Goal: Information Seeking & Learning: Learn about a topic

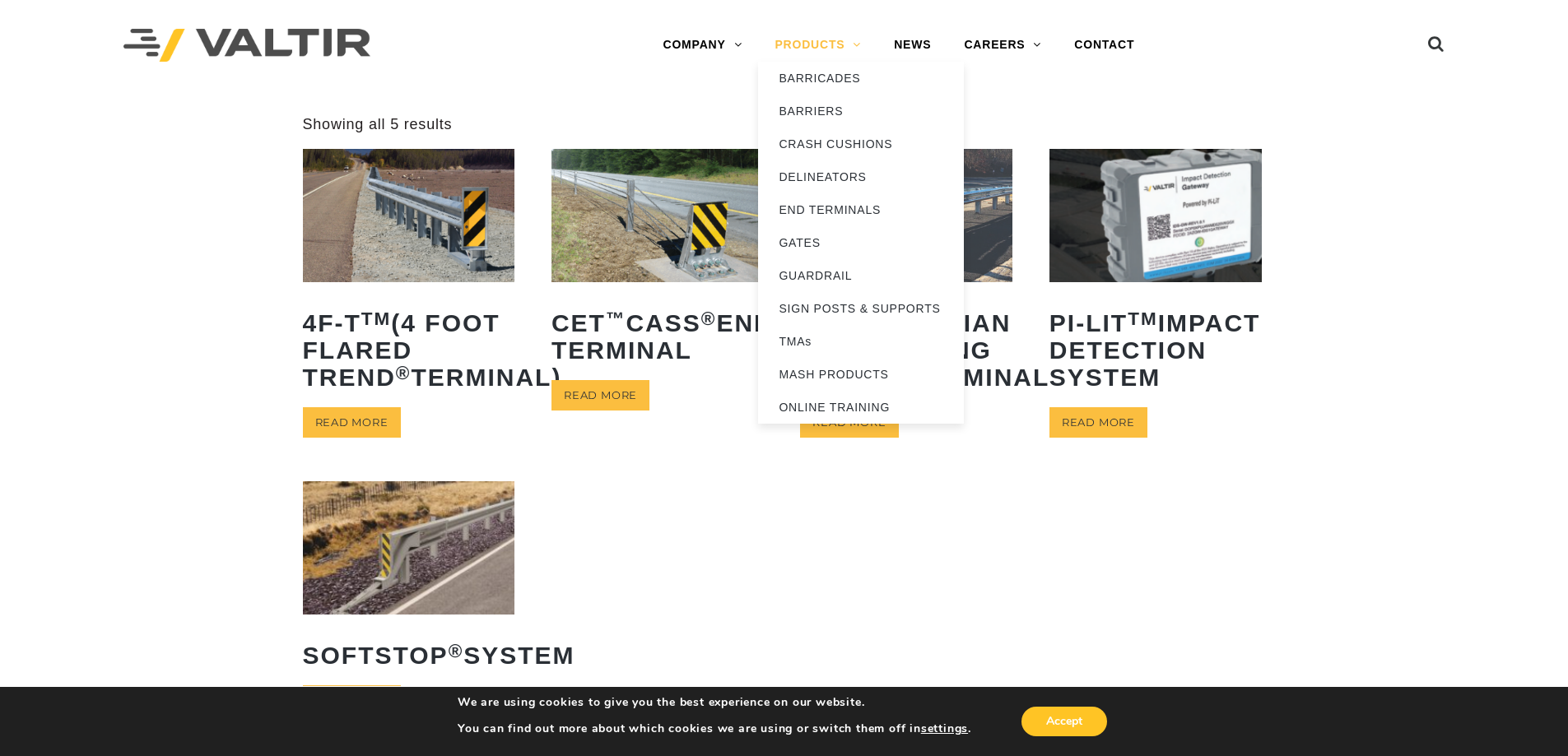
click at [827, 46] on link "PRODUCTS" at bounding box center [818, 45] width 119 height 33
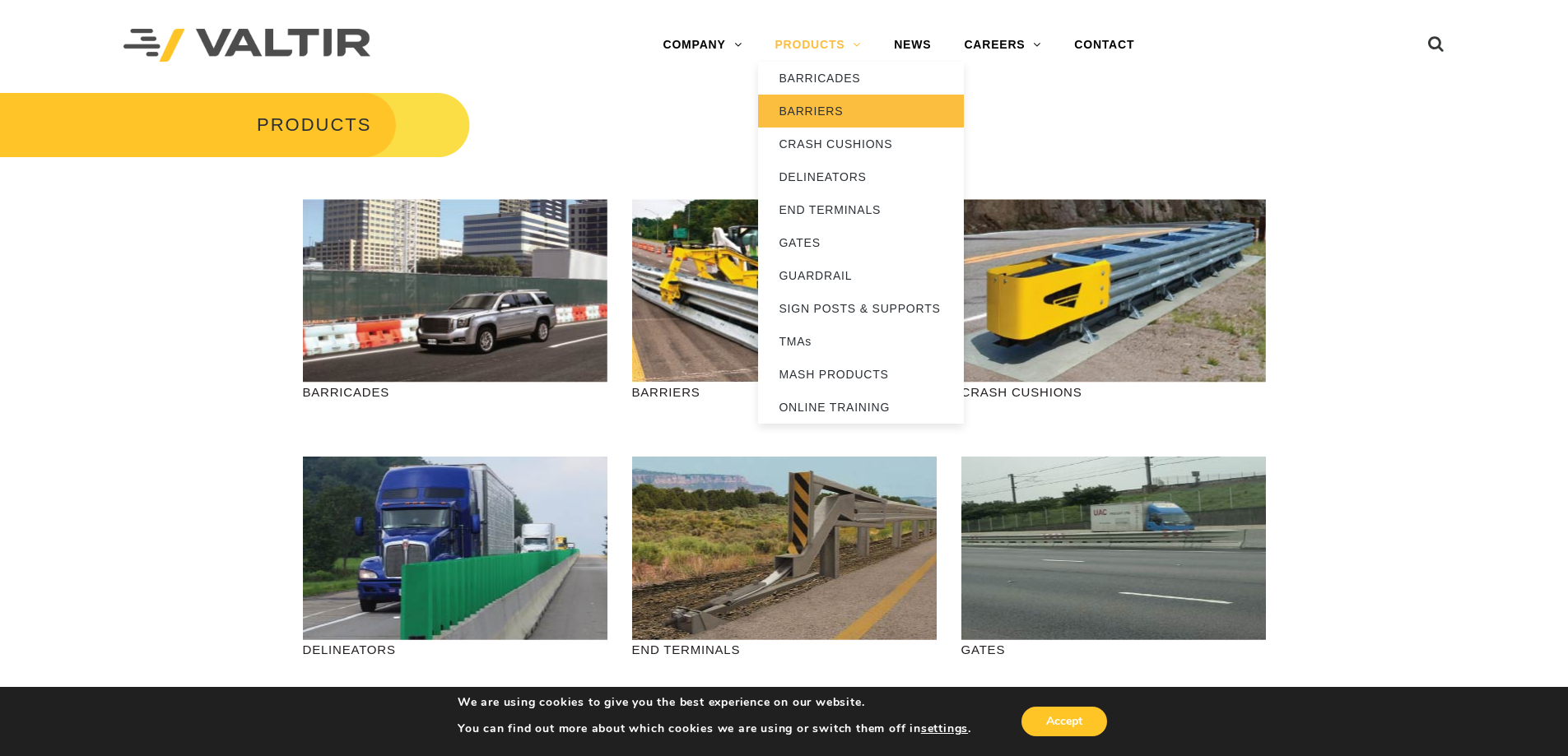
click at [835, 114] on link "BARRIERS" at bounding box center [861, 110] width 206 height 33
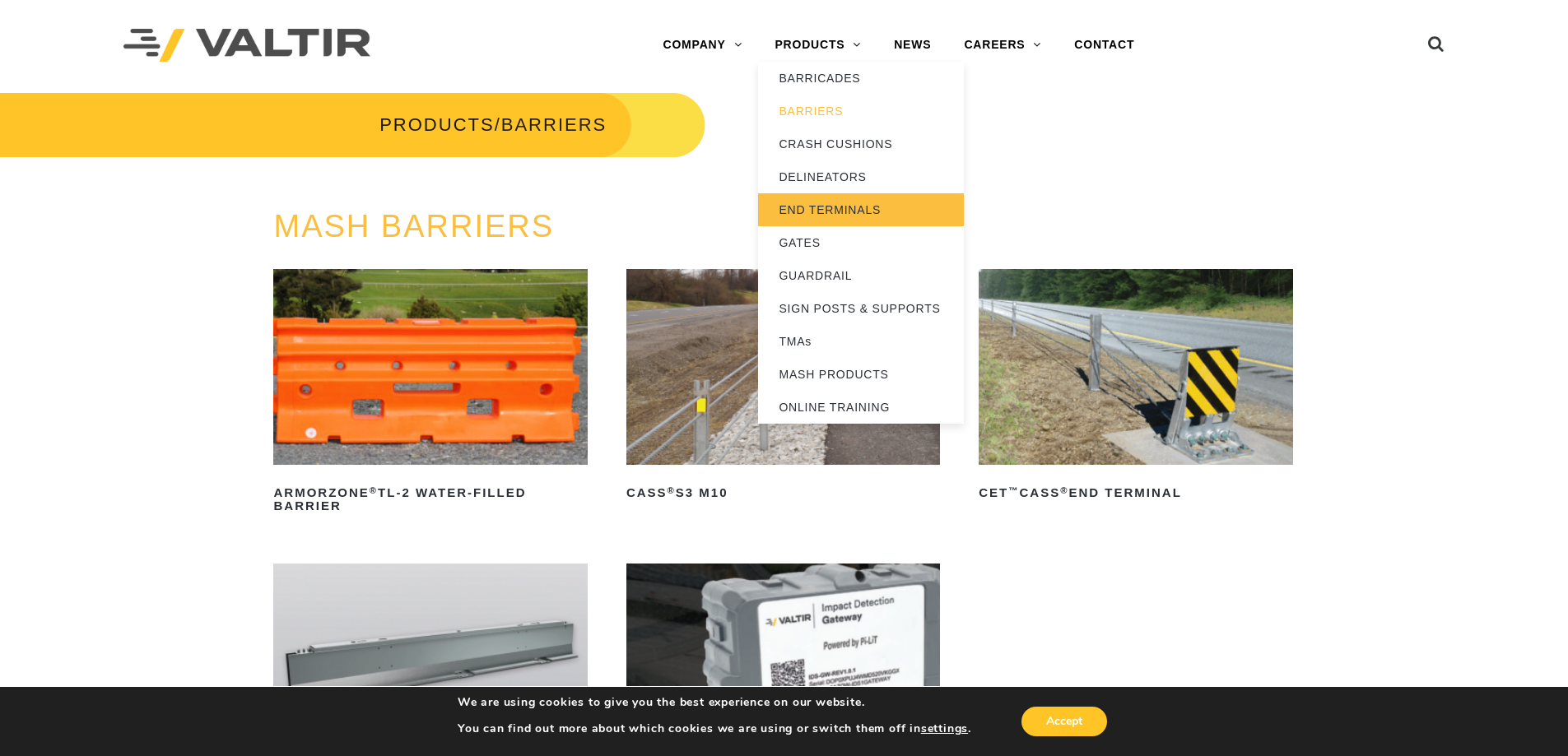
click at [833, 210] on link "END TERMINALS" at bounding box center [861, 210] width 206 height 33
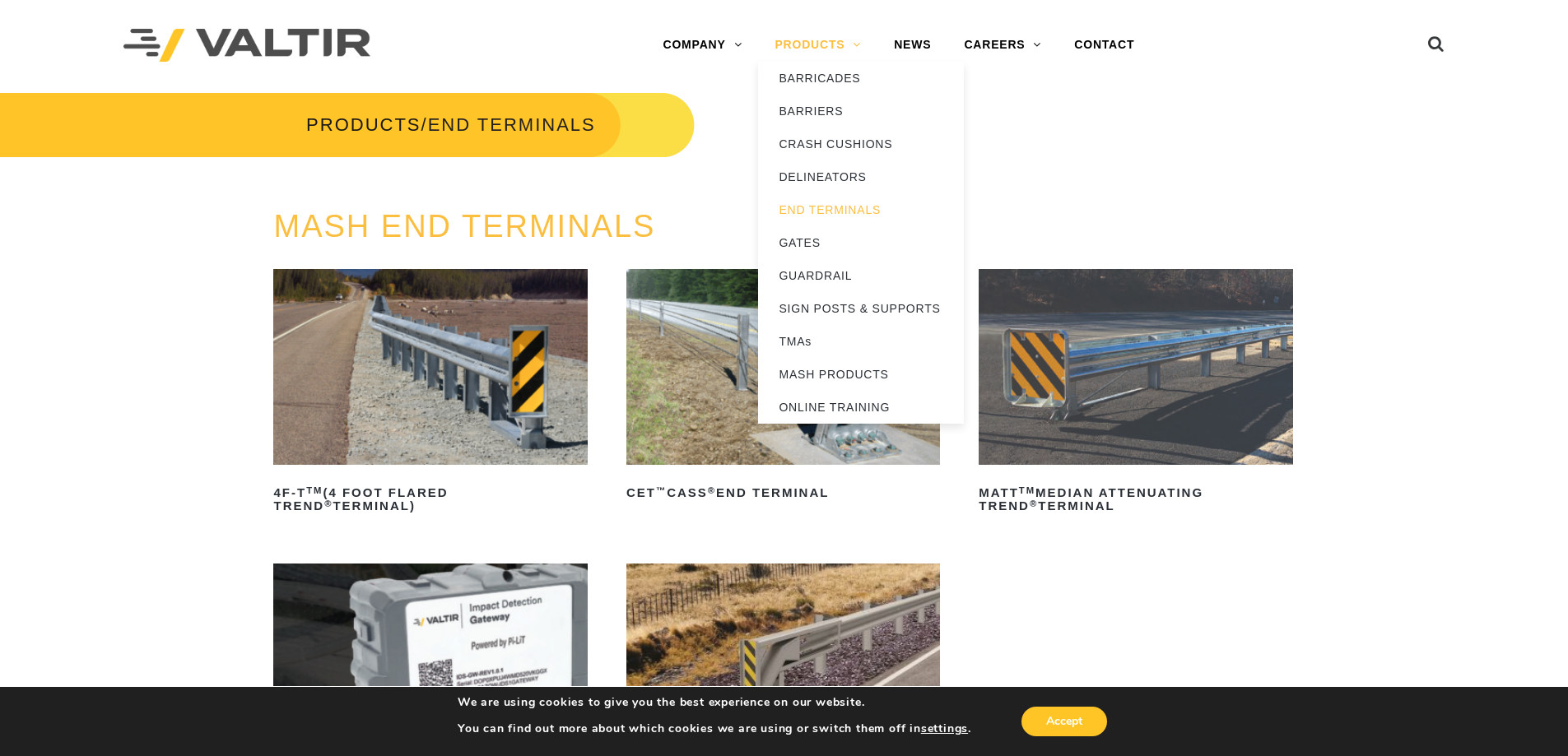
click at [845, 47] on link "PRODUCTS" at bounding box center [818, 45] width 119 height 33
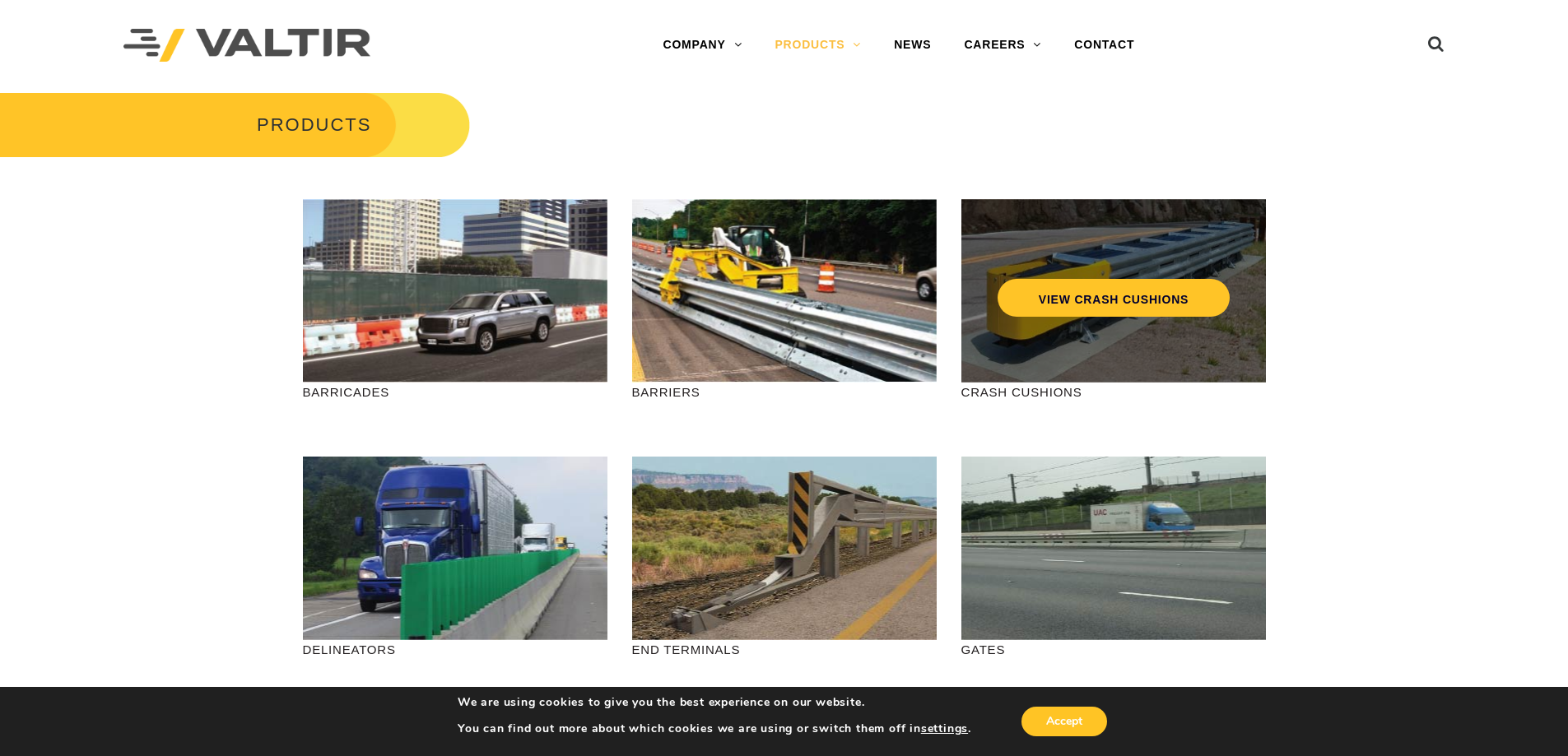
click at [1145, 319] on div "VIEW CRASH CUSHIONS" at bounding box center [1114, 290] width 305 height 184
click at [1099, 305] on link "VIEW CRASH CUSHIONS" at bounding box center [1113, 298] width 233 height 38
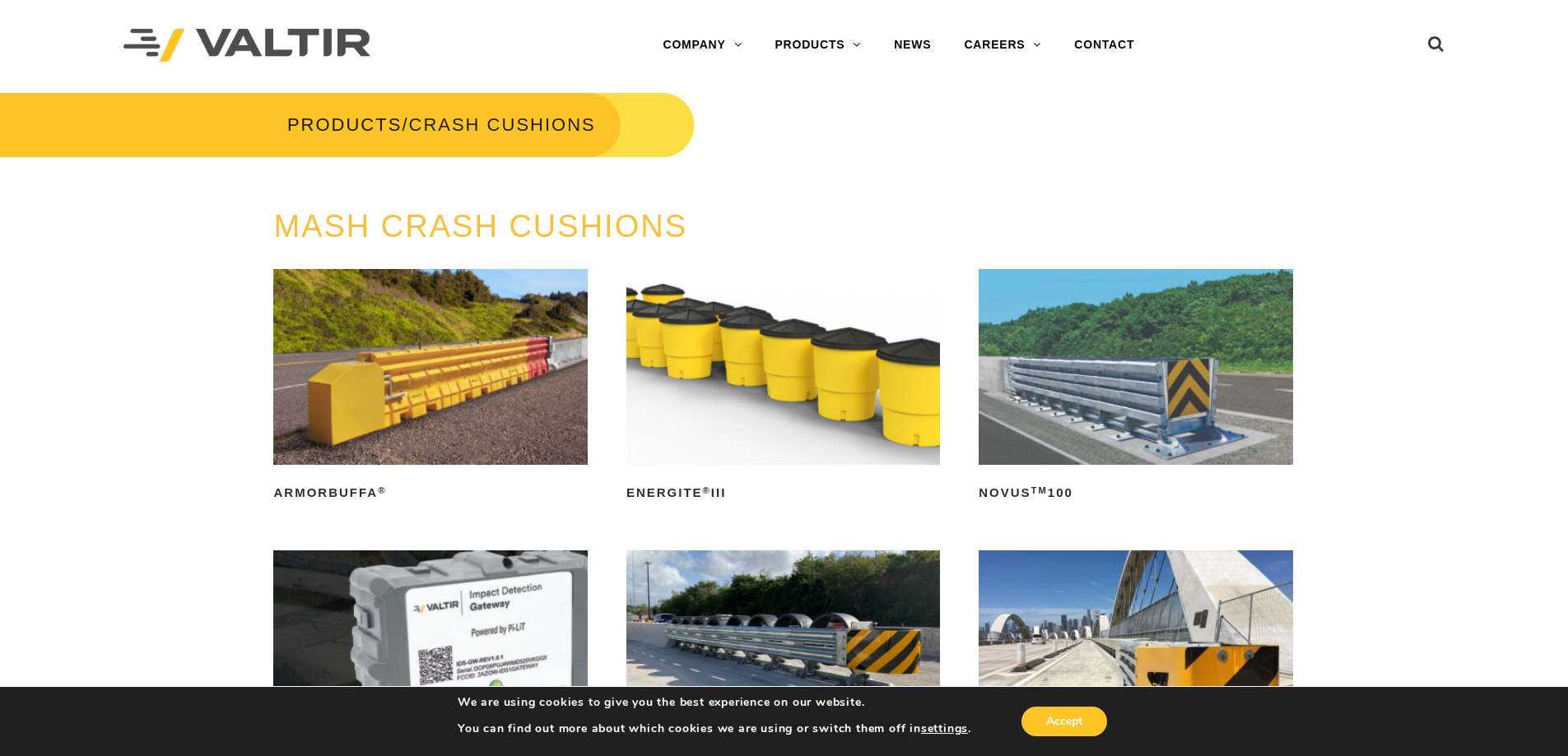
click at [1087, 386] on img at bounding box center [1136, 367] width 314 height 196
